Goal: Information Seeking & Learning: Learn about a topic

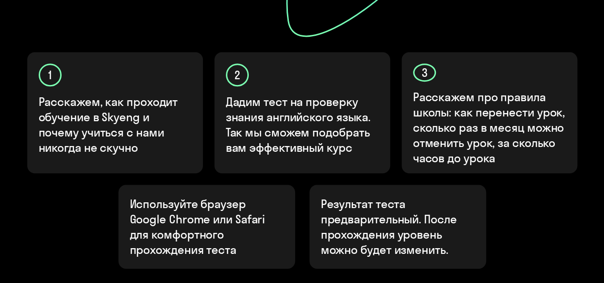
scroll to position [406, 0]
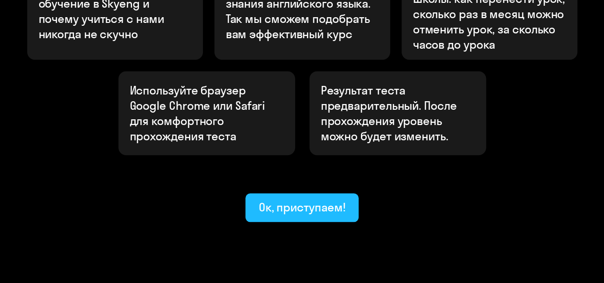
click at [287, 199] on div "Ок, приступаем!" at bounding box center [302, 206] width 87 height 15
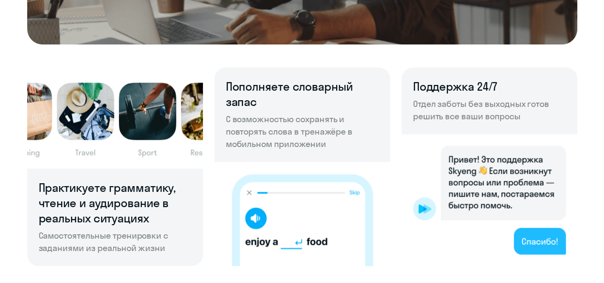
scroll to position [642, 0]
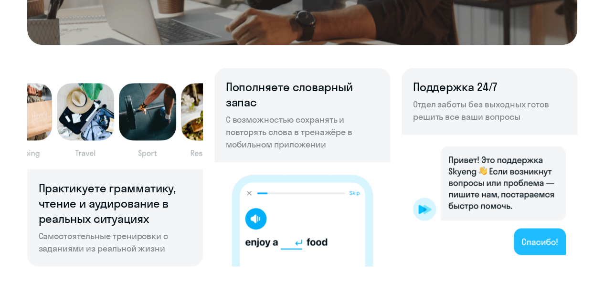
click at [564, 248] on img at bounding box center [489, 201] width 176 height 132
click at [531, 234] on img at bounding box center [489, 201] width 176 height 132
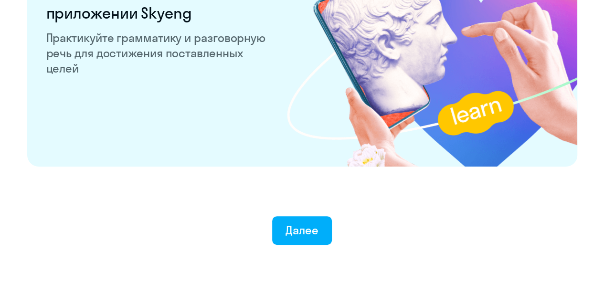
scroll to position [1929, 0]
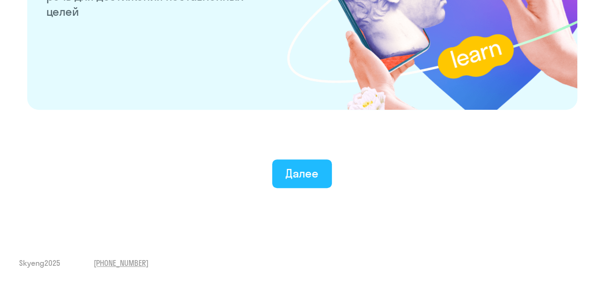
click at [293, 177] on div "Далее" at bounding box center [301, 173] width 33 height 15
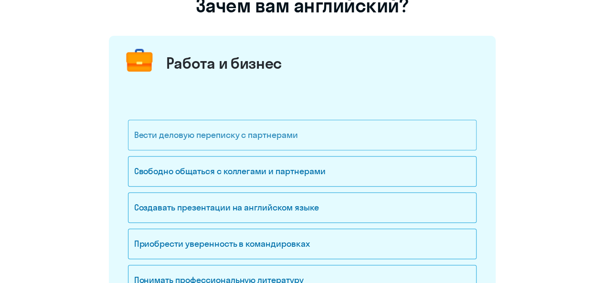
scroll to position [130, 0]
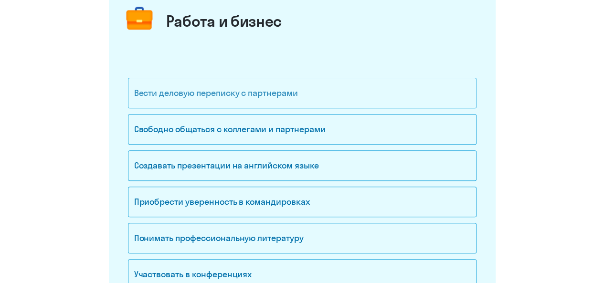
click at [284, 141] on div "Свободно общаться с коллегами и партнерами" at bounding box center [302, 129] width 348 height 31
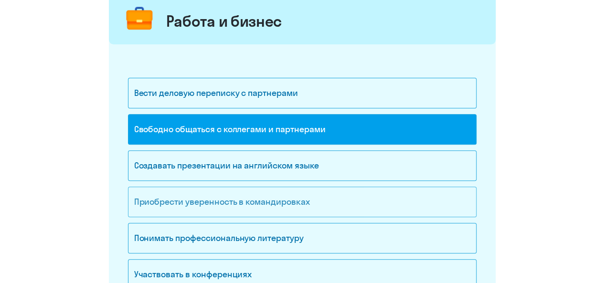
click at [305, 196] on div "Приобрести уверенность в командировках" at bounding box center [302, 202] width 348 height 31
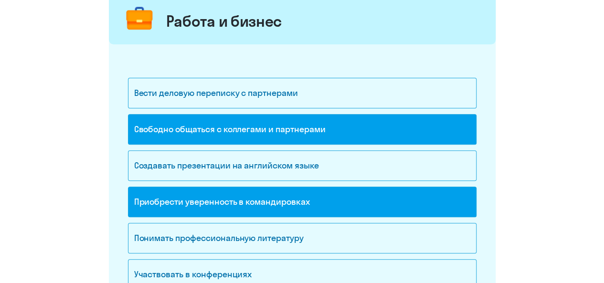
click at [305, 196] on div "Приобрести уверенность в командировках" at bounding box center [302, 202] width 348 height 31
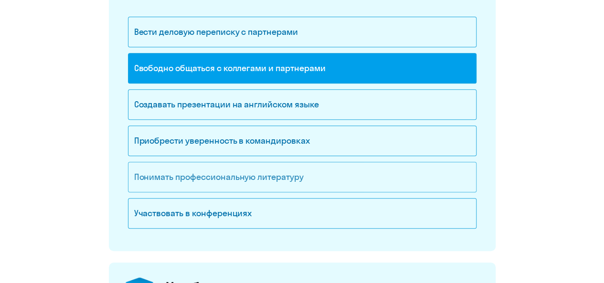
scroll to position [191, 0]
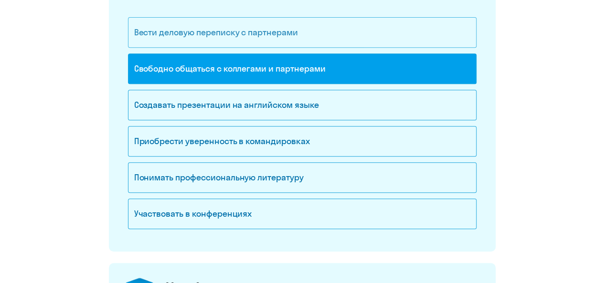
click at [251, 37] on div "Вести деловую переписку с партнерами" at bounding box center [302, 32] width 348 height 31
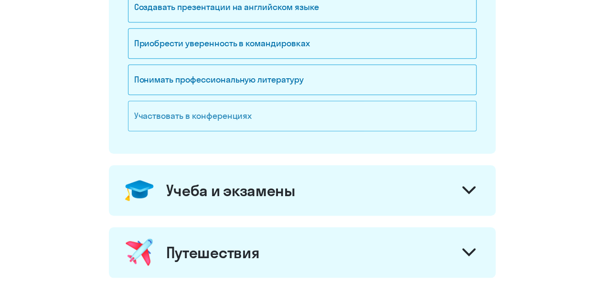
scroll to position [290, 0]
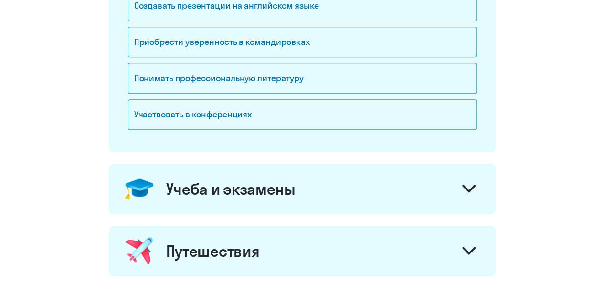
click at [418, 194] on div "Учеба и экзамены" at bounding box center [302, 189] width 387 height 51
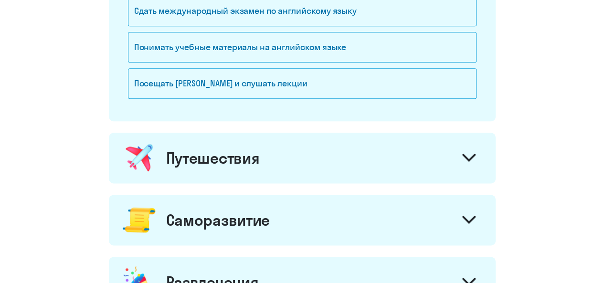
scroll to position [541, 0]
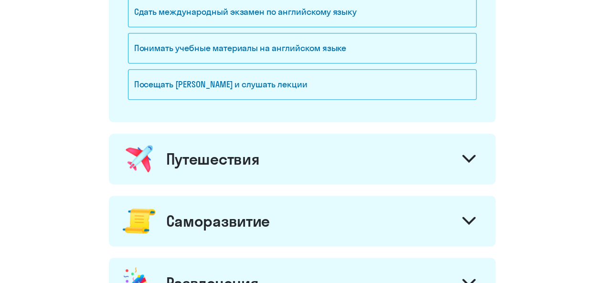
click at [411, 157] on div "Путешествия" at bounding box center [302, 159] width 387 height 51
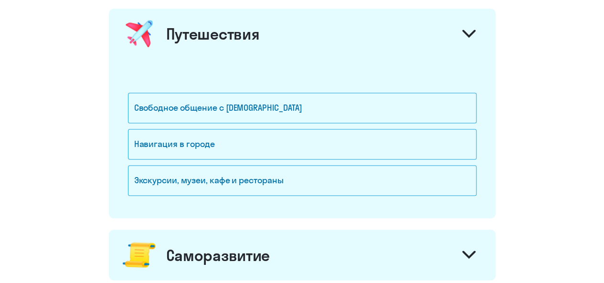
scroll to position [667, 0]
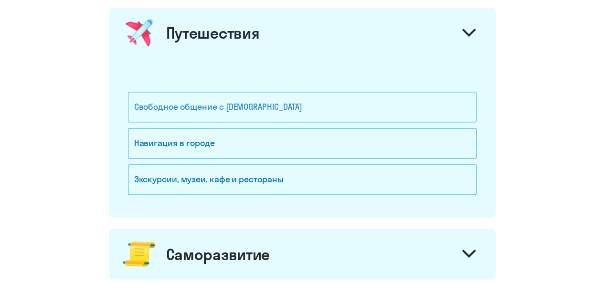
click at [310, 102] on div "Свободное общение с [DEMOGRAPHIC_DATA]" at bounding box center [302, 107] width 348 height 31
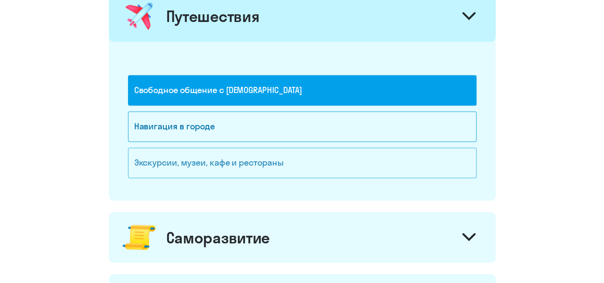
scroll to position [683, 0]
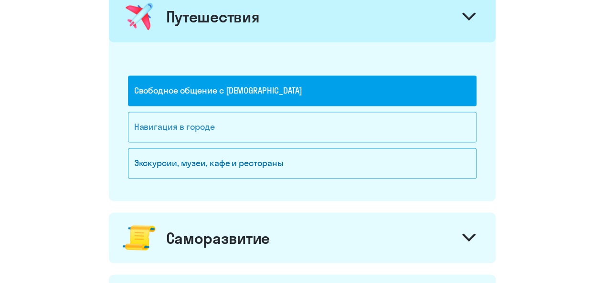
click at [261, 137] on div "Навигация в городе" at bounding box center [302, 127] width 348 height 31
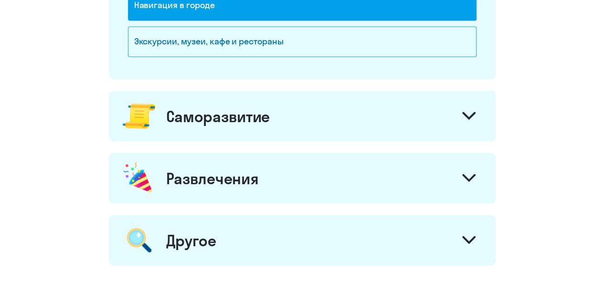
scroll to position [820, 0]
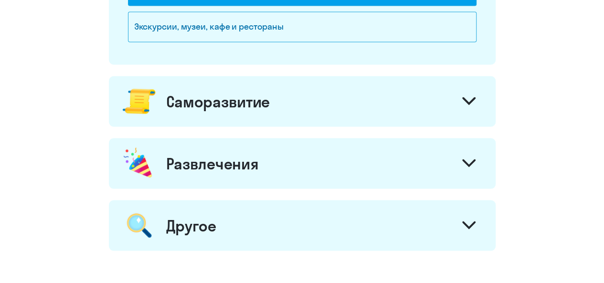
click at [392, 98] on div "Саморазвитие" at bounding box center [302, 101] width 387 height 51
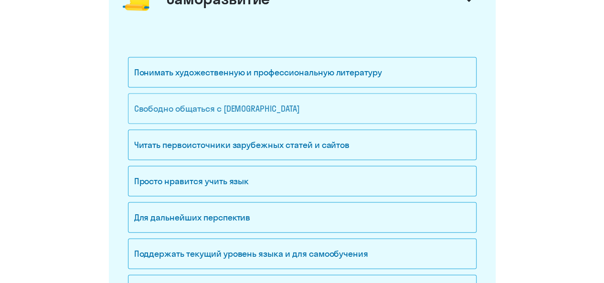
scroll to position [923, 0]
click at [282, 106] on div "Свободно общаться с [DEMOGRAPHIC_DATA]" at bounding box center [302, 108] width 348 height 31
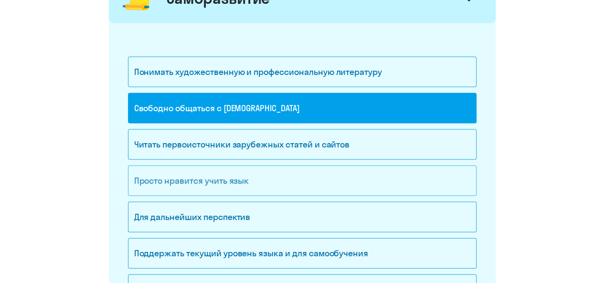
click at [317, 178] on div "Просто нравится учить язык" at bounding box center [302, 181] width 348 height 31
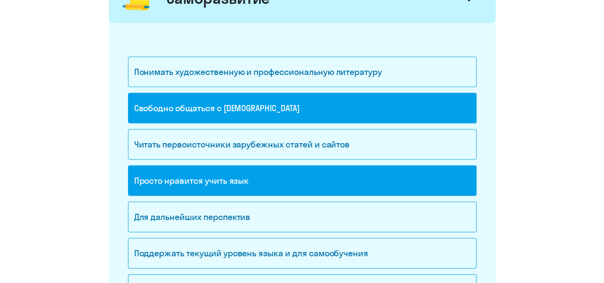
scroll to position [1032, 0]
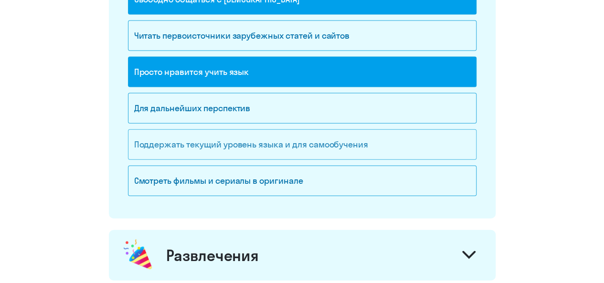
click at [314, 147] on div "Поддержать текущий уровень языка и для cамообучения" at bounding box center [302, 144] width 348 height 31
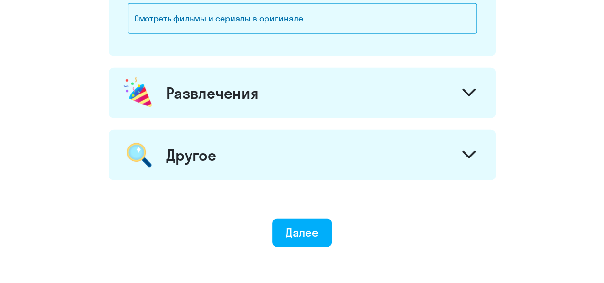
scroll to position [1196, 0]
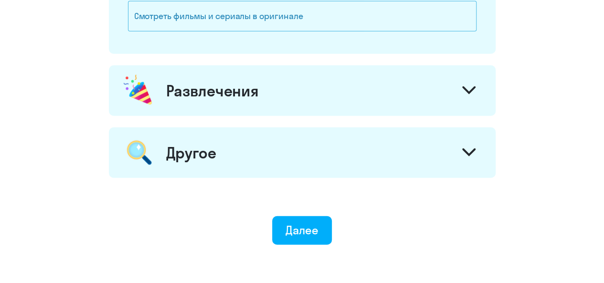
click at [289, 20] on div "Смотреть фильмы и сериалы в оригинале" at bounding box center [302, 16] width 348 height 31
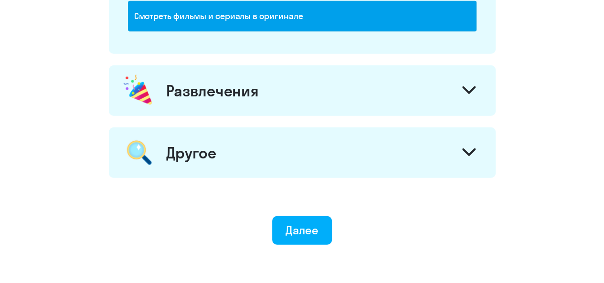
click at [295, 89] on div "Развлечения" at bounding box center [302, 90] width 387 height 51
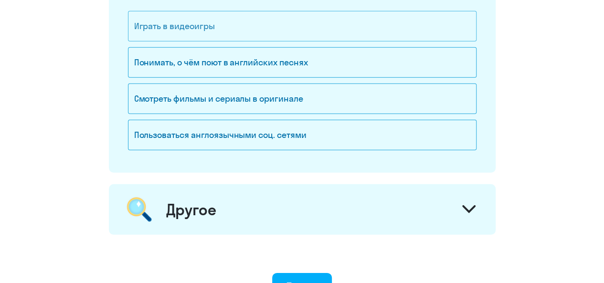
scroll to position [1334, 0]
click at [293, 67] on div "Понимать, о чём поют в английских песнях" at bounding box center [302, 63] width 348 height 31
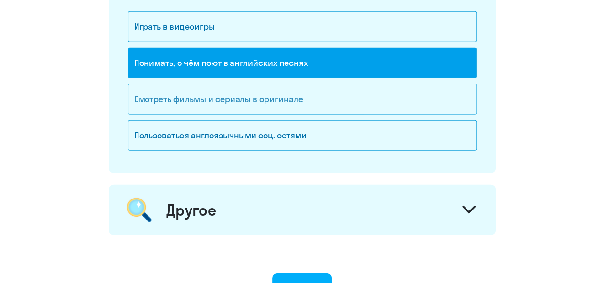
click at [303, 105] on div "Смотреть фильмы и сериалы в оригинале" at bounding box center [302, 99] width 348 height 31
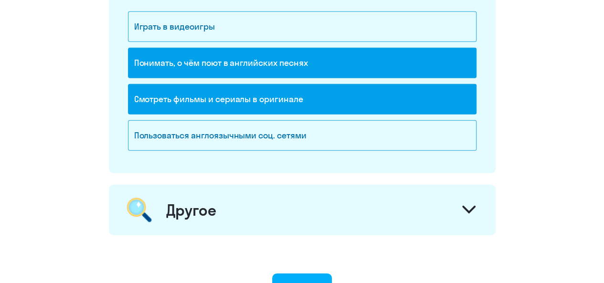
click at [316, 194] on div "Другое" at bounding box center [302, 210] width 387 height 51
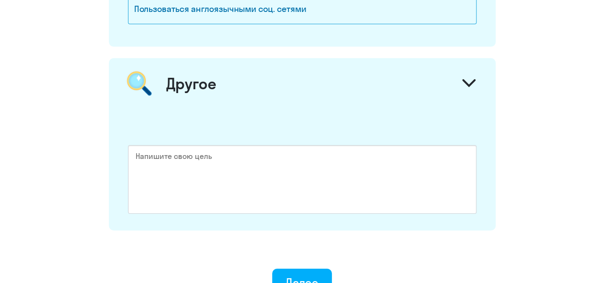
scroll to position [1473, 0]
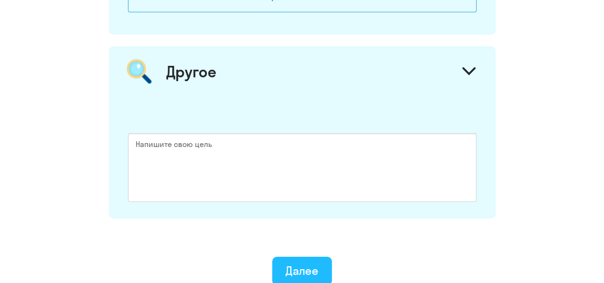
click at [314, 263] on div "Далее" at bounding box center [301, 270] width 33 height 15
